Goal: Check status: Check status

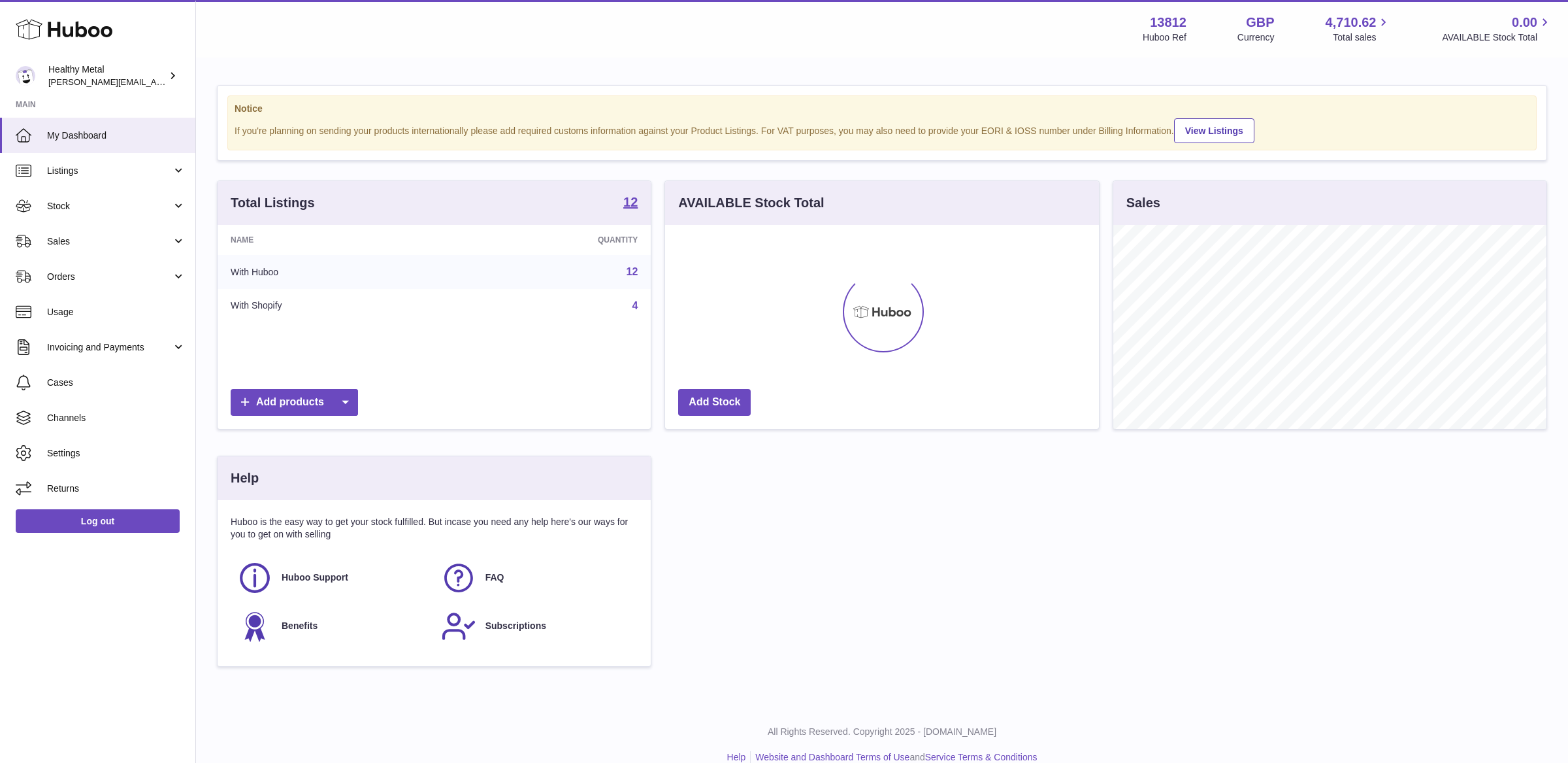
scroll to position [203, 433]
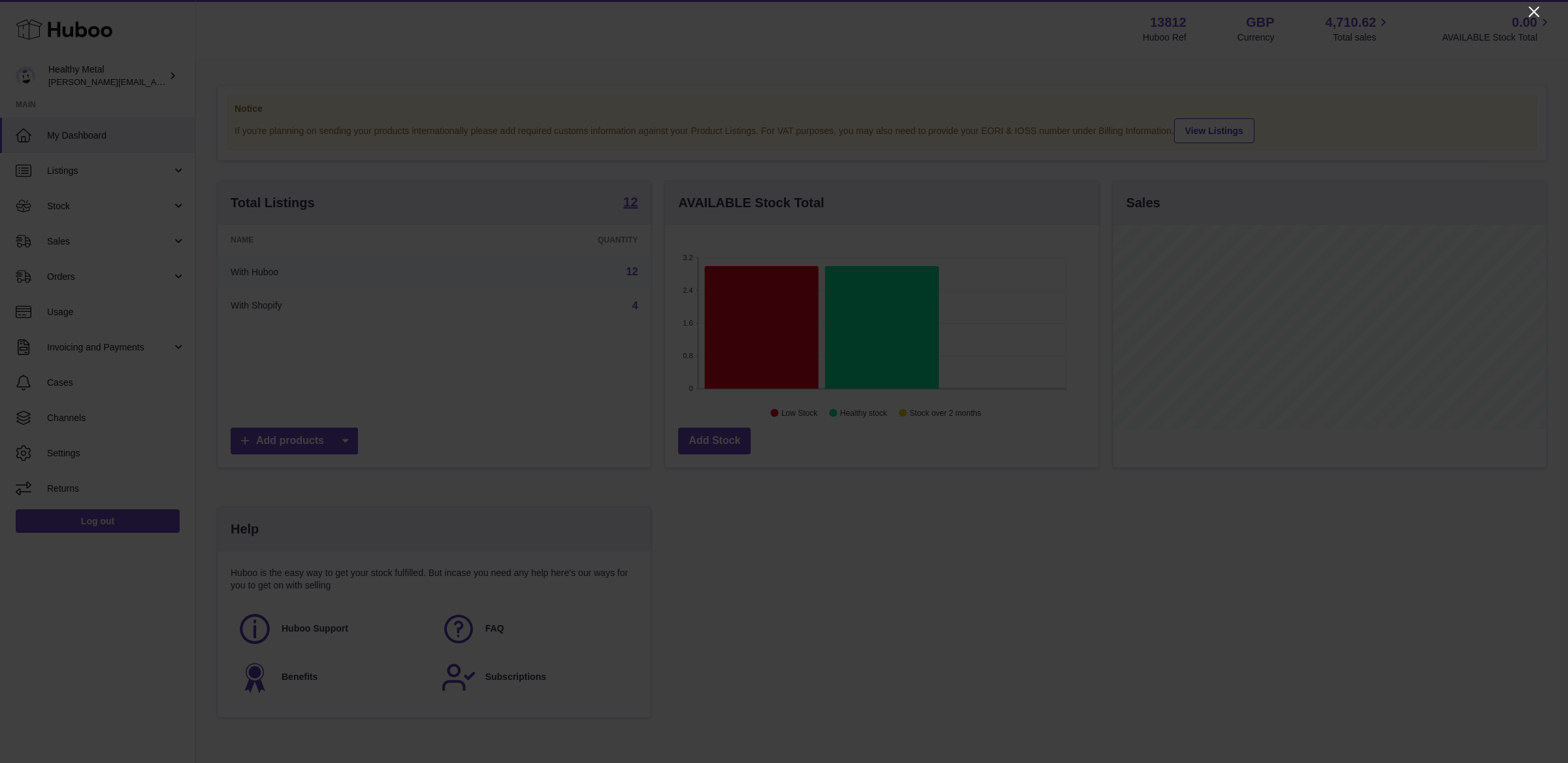
click at [1538, 15] on icon "Close" at bounding box center [1534, 11] width 16 height 16
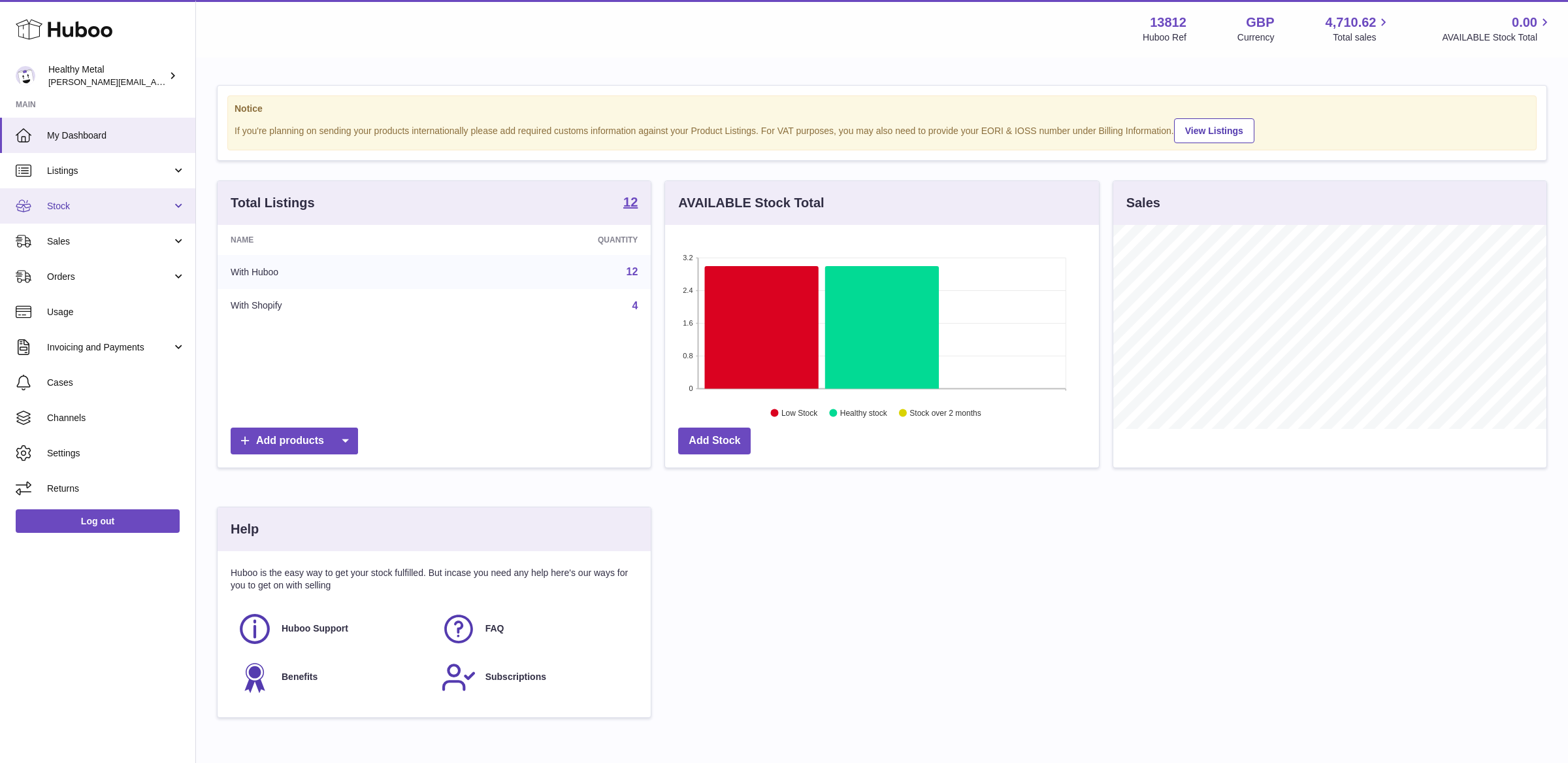
click at [146, 213] on link "Stock" at bounding box center [97, 205] width 195 height 36
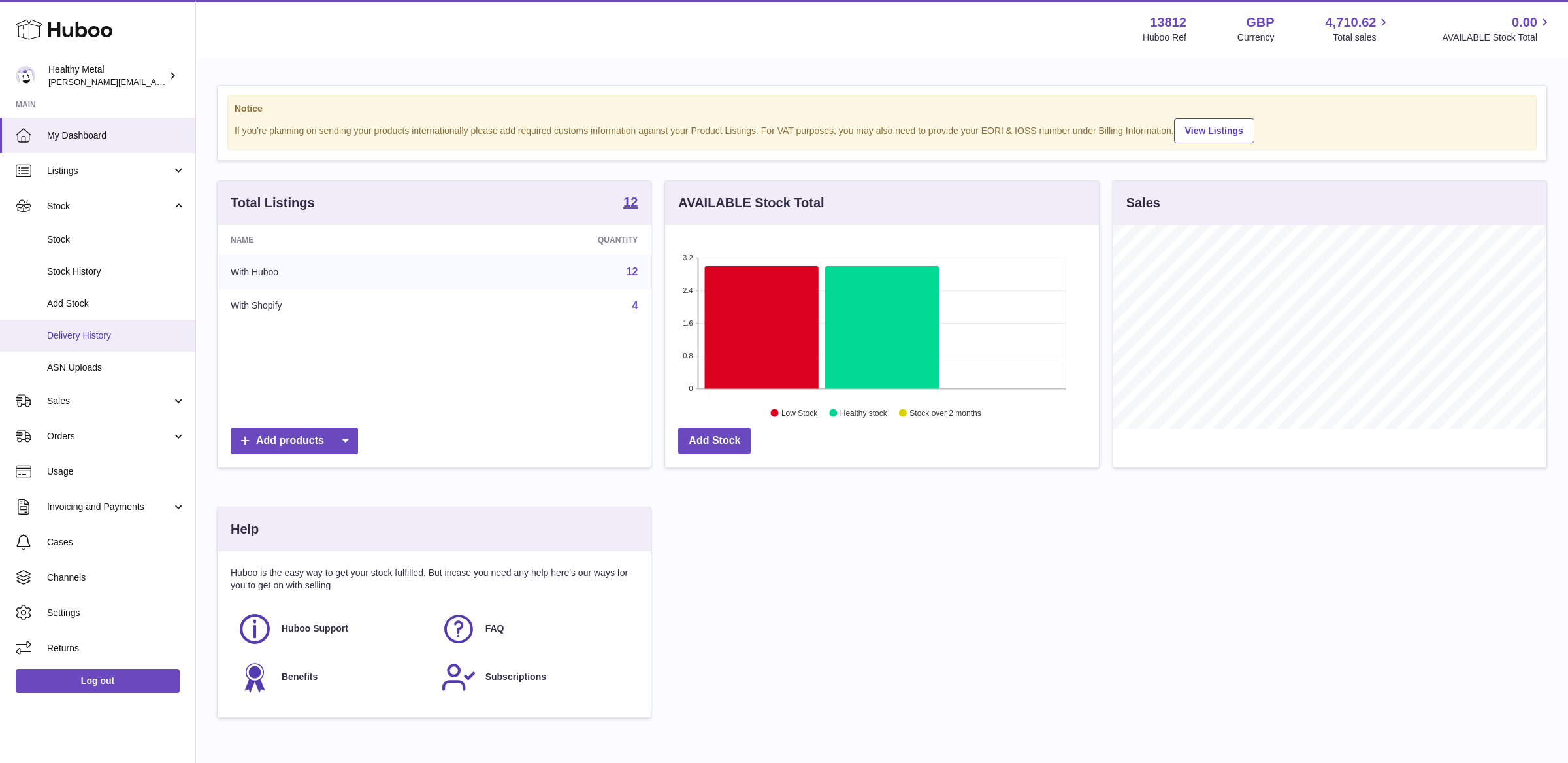
click at [107, 335] on span "Delivery History" at bounding box center [115, 336] width 138 height 13
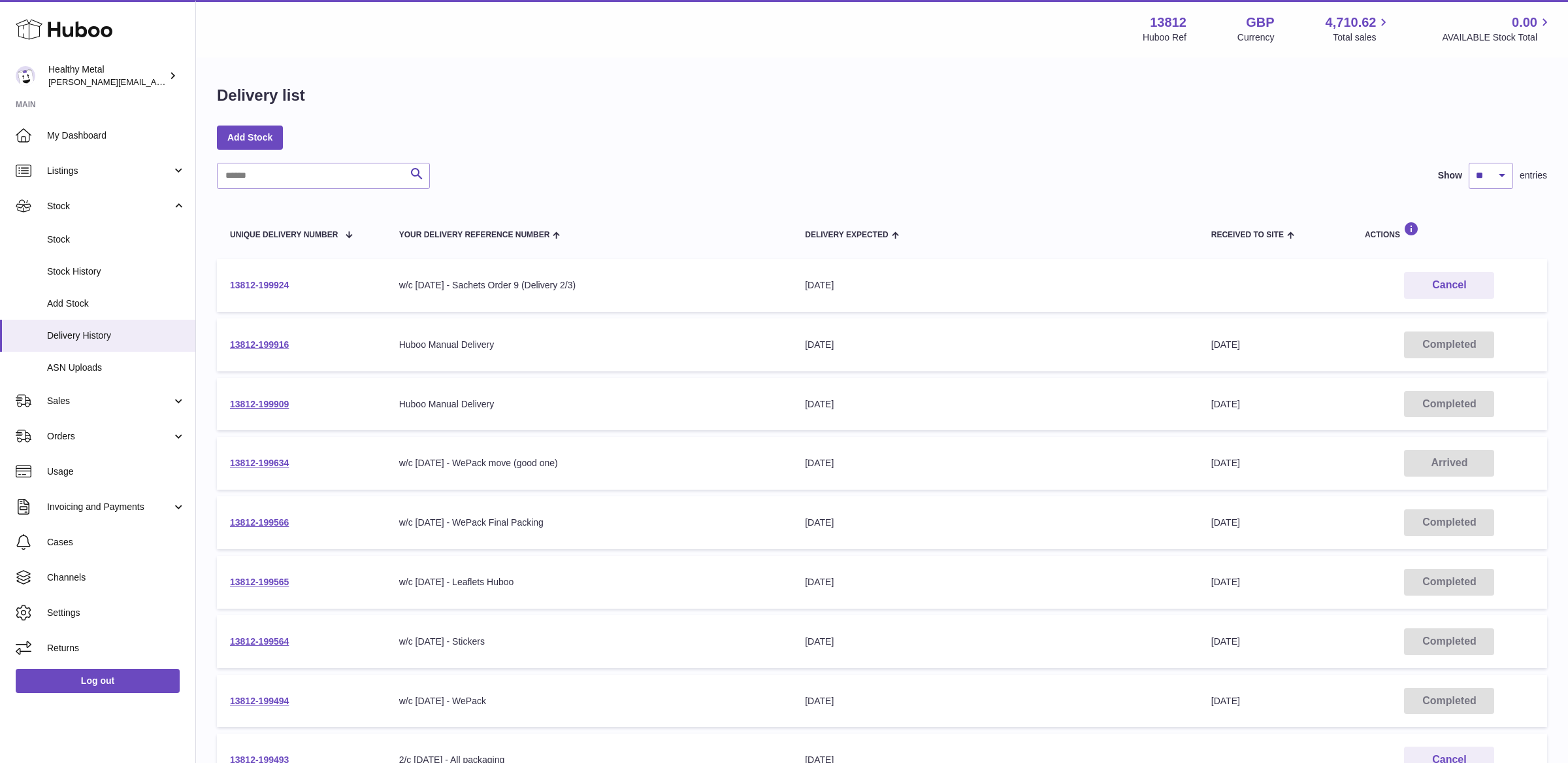
drag, startPoint x: 343, startPoint y: 282, endPoint x: 229, endPoint y: 279, distance: 114.0
click at [229, 279] on td "13812-199924" at bounding box center [301, 286] width 169 height 53
copy link "13812-199924"
